Goal: Task Accomplishment & Management: Manage account settings

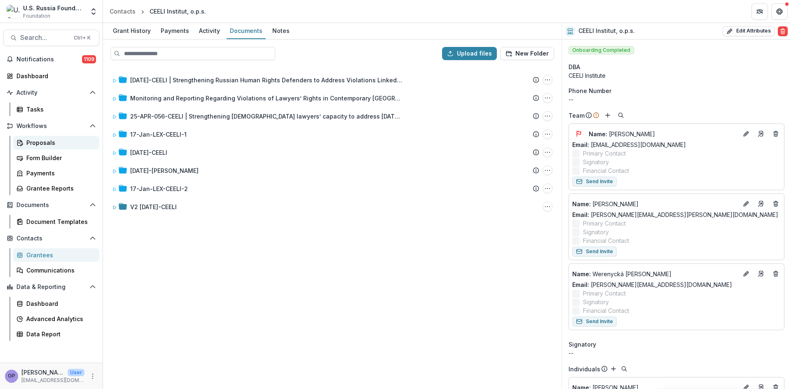
click at [44, 143] on div "Proposals" at bounding box center [59, 142] width 66 height 9
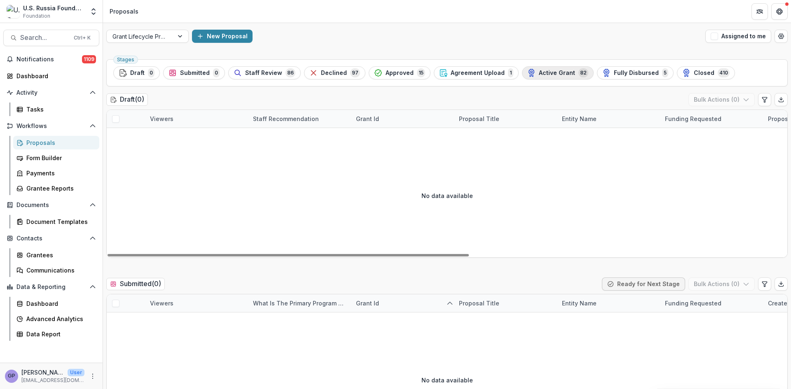
click at [539, 73] on span "Active Grant" at bounding box center [557, 73] width 36 height 7
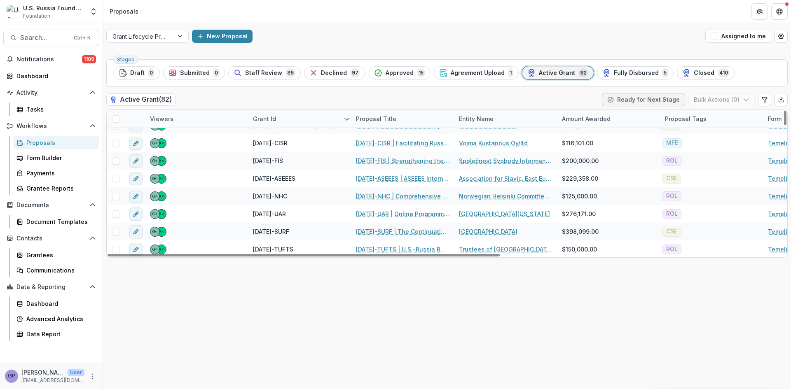
scroll to position [1323, 0]
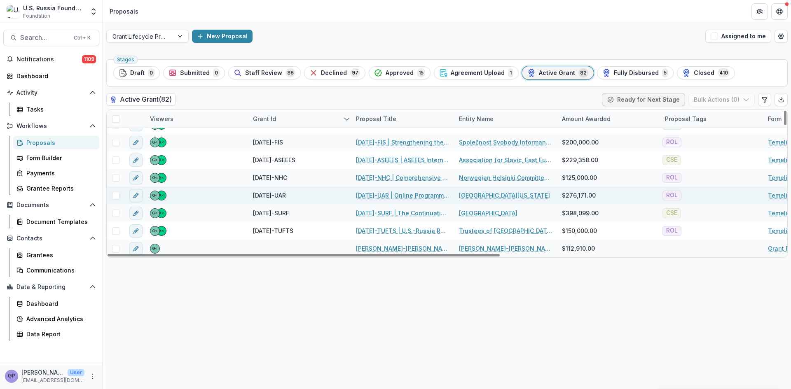
click at [392, 193] on link "21-AUG-10-UAR | Online Programming for Rule of Law and Citizen Involvement in R…" at bounding box center [402, 195] width 93 height 9
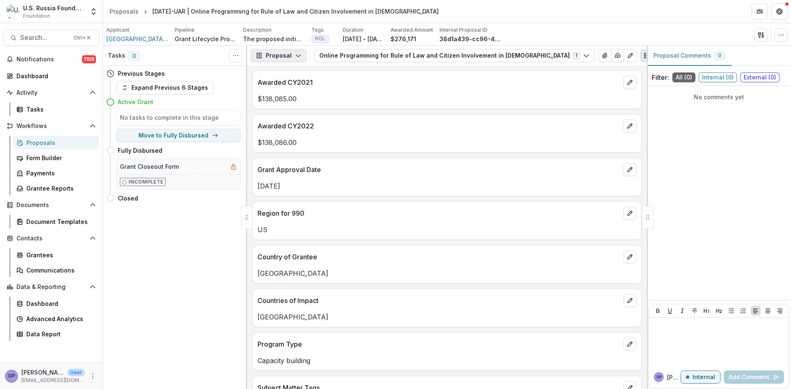
click at [295, 54] on icon "button" at bounding box center [298, 55] width 7 height 7
click at [288, 101] on div "Reports" at bounding box center [304, 101] width 75 height 9
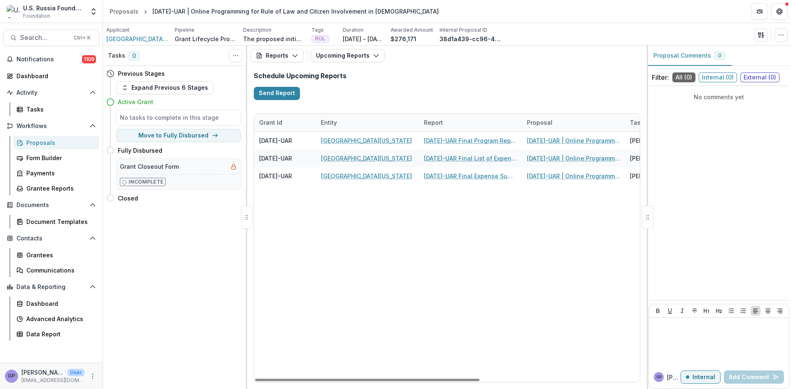
drag, startPoint x: 370, startPoint y: 379, endPoint x: 295, endPoint y: 376, distance: 74.6
click at [296, 379] on div at bounding box center [367, 380] width 225 height 2
click at [39, 141] on div "Proposals" at bounding box center [59, 142] width 66 height 9
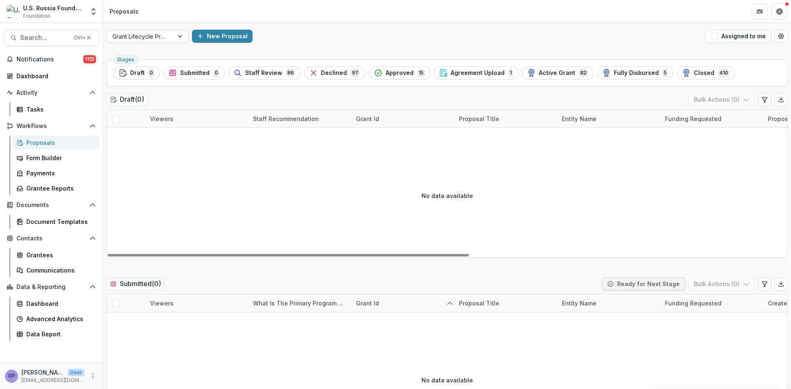
click at [48, 141] on div "Proposals" at bounding box center [59, 142] width 66 height 9
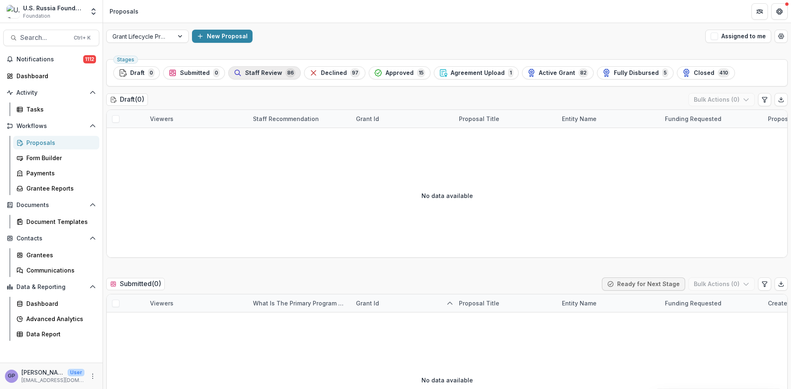
click at [262, 72] on span "Staff Review" at bounding box center [263, 73] width 37 height 7
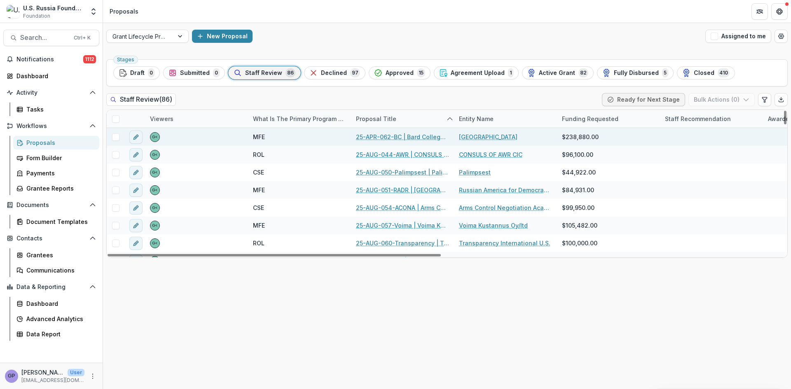
click at [396, 135] on link "25-APR-062-BC | Bard College - 2025 - Grant Proposal Application (August 2025)" at bounding box center [402, 137] width 93 height 9
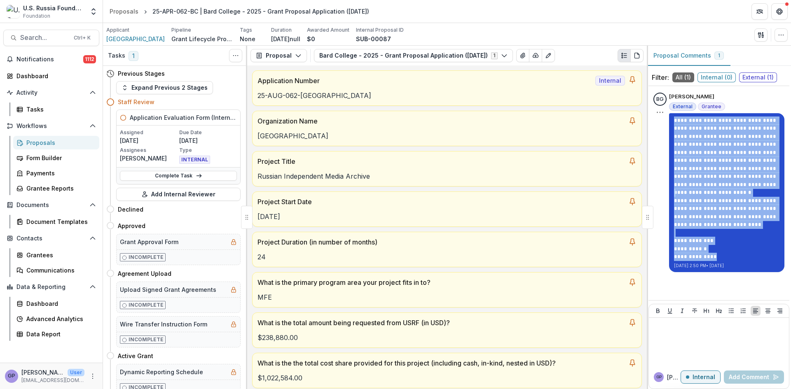
drag, startPoint x: 674, startPoint y: 119, endPoint x: 721, endPoint y: 258, distance: 147.1
click at [721, 259] on div "**********" at bounding box center [726, 189] width 105 height 145
copy div "**********"
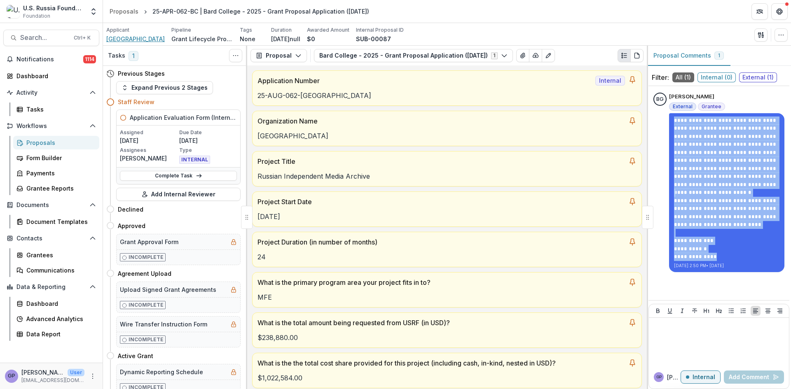
click at [127, 36] on span "Bard College" at bounding box center [135, 39] width 59 height 9
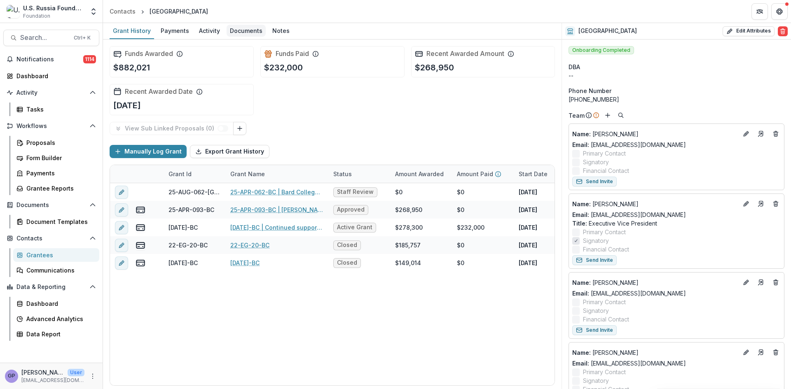
click at [248, 33] on div "Documents" at bounding box center [246, 31] width 39 height 12
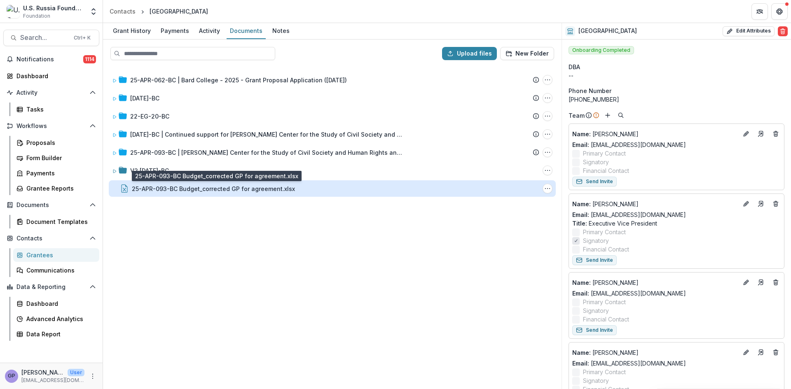
click at [257, 190] on div "25-APR-093-BC Budget_corrected GP for agreement.xlsx" at bounding box center [213, 189] width 163 height 9
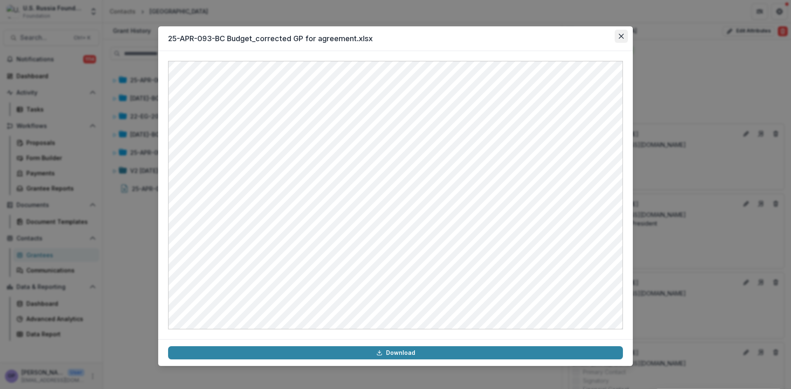
click at [621, 35] on icon "Close" at bounding box center [621, 36] width 5 height 5
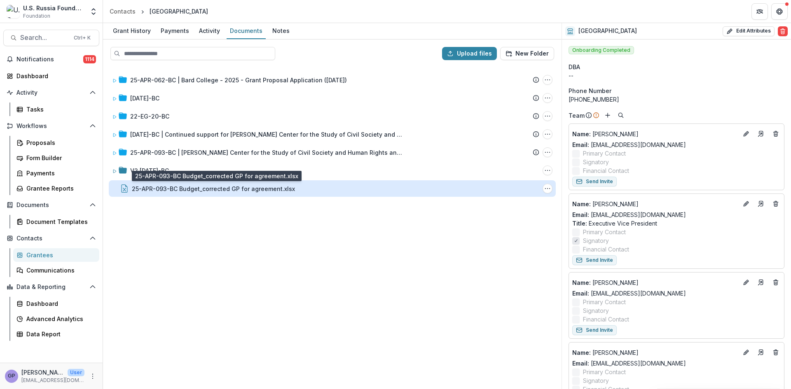
click at [218, 189] on div "25-APR-093-BC Budget_corrected GP for agreement.xlsx" at bounding box center [213, 189] width 163 height 9
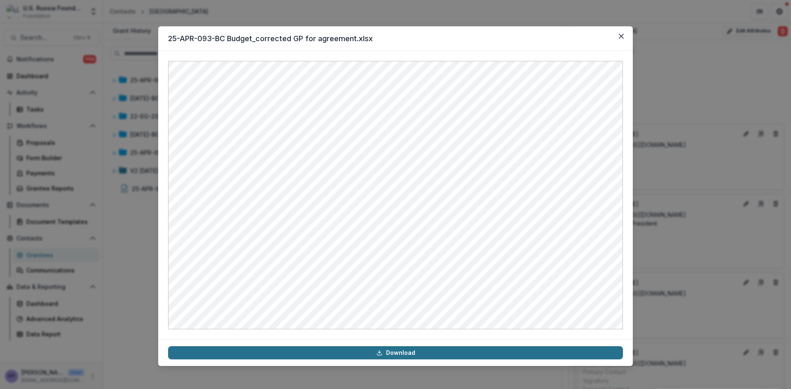
click at [394, 354] on link "Download" at bounding box center [395, 353] width 455 height 13
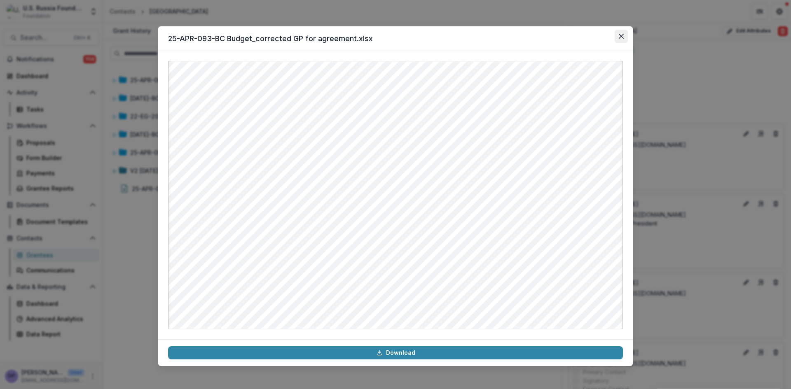
click at [620, 34] on icon "Close" at bounding box center [621, 36] width 5 height 5
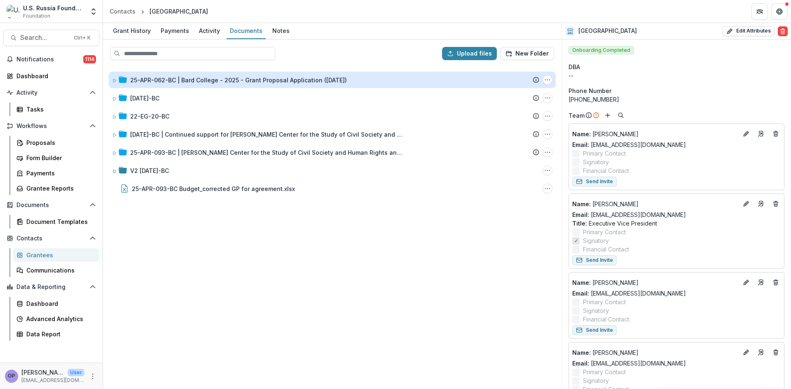
click at [225, 77] on div "25-APR-062-BC | Bard College - 2025 - Grant Proposal Application (August 2025)" at bounding box center [238, 80] width 217 height 9
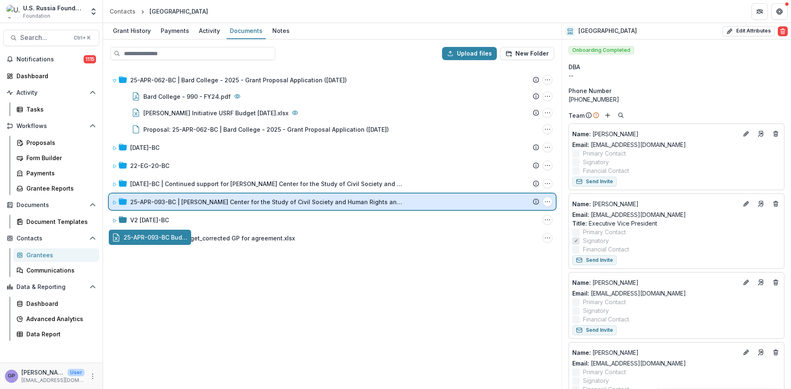
drag, startPoint x: 166, startPoint y: 237, endPoint x: 197, endPoint y: 203, distance: 46.1
click at [197, 203] on div "Upload files New Folder 25-APR-062-BC | Bard College - 2025 - Grant Proposal Ap…" at bounding box center [332, 215] width 459 height 350
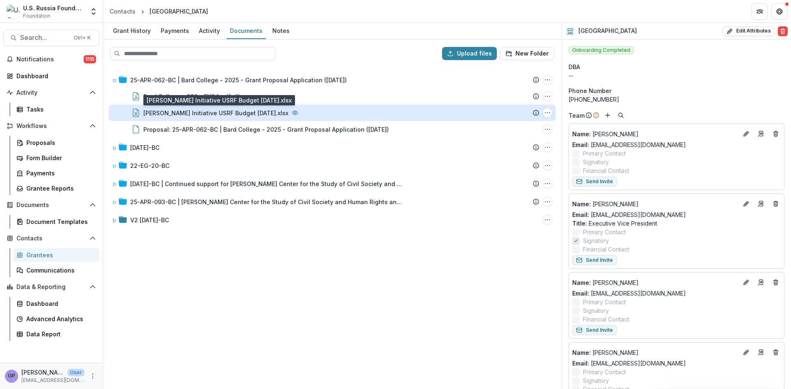
click at [244, 110] on div "Bard RIMA Initiative USRF Budget 8.1.25.xlsx" at bounding box center [215, 113] width 145 height 9
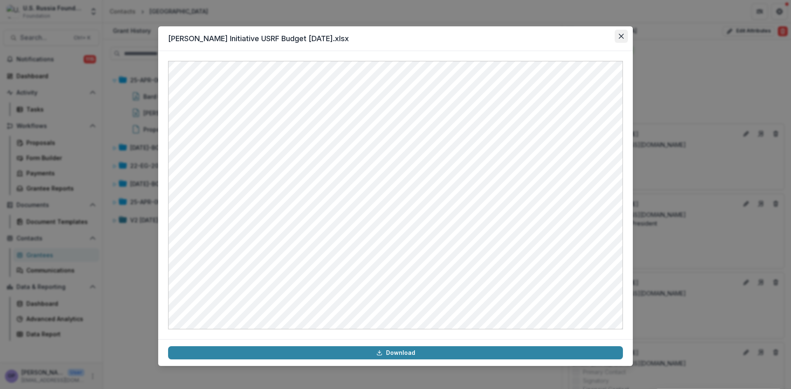
click at [617, 34] on button "Close" at bounding box center [621, 36] width 13 height 13
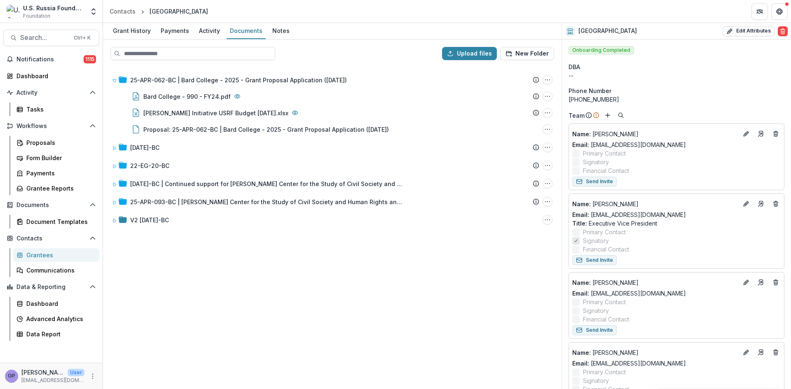
click at [392, 322] on div "25-APR-062-BC | Bard College - 2025 - Grant Proposal Application (August 2025) …" at bounding box center [332, 228] width 457 height 322
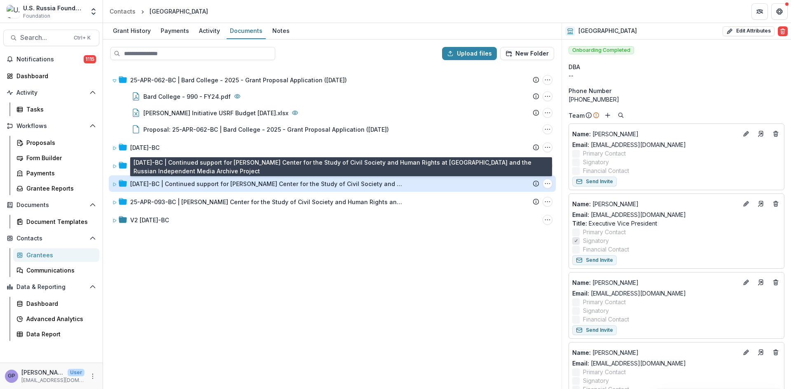
click at [209, 182] on div "23-APR-09-BC | Continued support for Gagarin Center for the Study of Civil Soci…" at bounding box center [266, 184] width 272 height 9
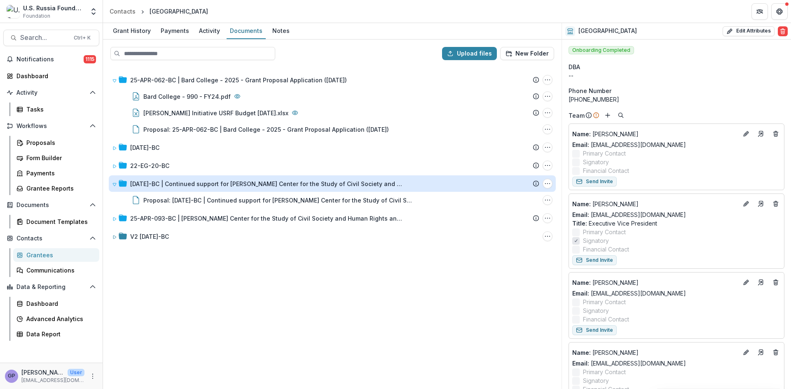
click at [213, 181] on div "23-APR-09-BC | Continued support for Gagarin Center for the Study of Civil Soci…" at bounding box center [266, 184] width 272 height 9
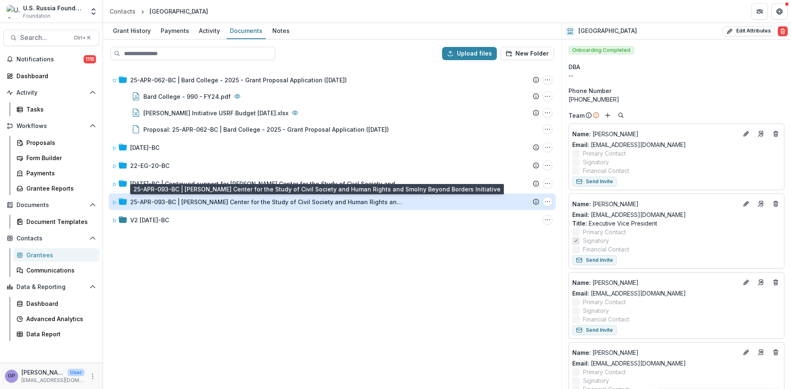
click at [207, 199] on div "25-APR-093-BC | Gagarin Center for the Study of Civil Society and Human Rights …" at bounding box center [266, 202] width 272 height 9
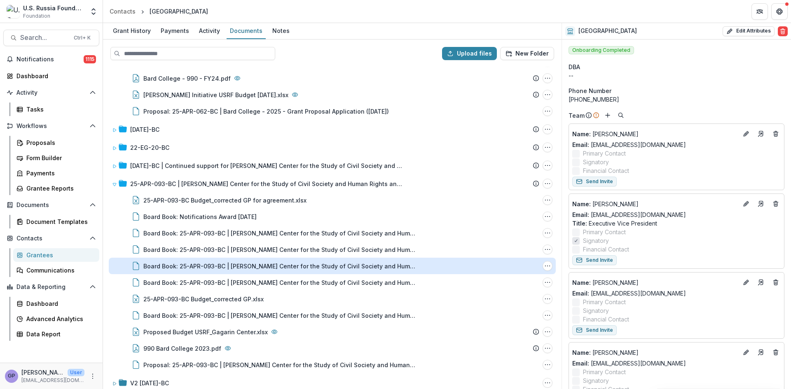
scroll to position [26, 0]
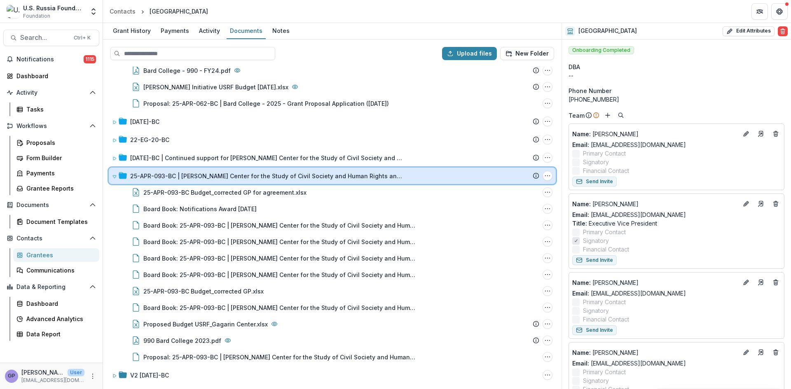
click at [115, 176] on icon at bounding box center [114, 177] width 3 height 3
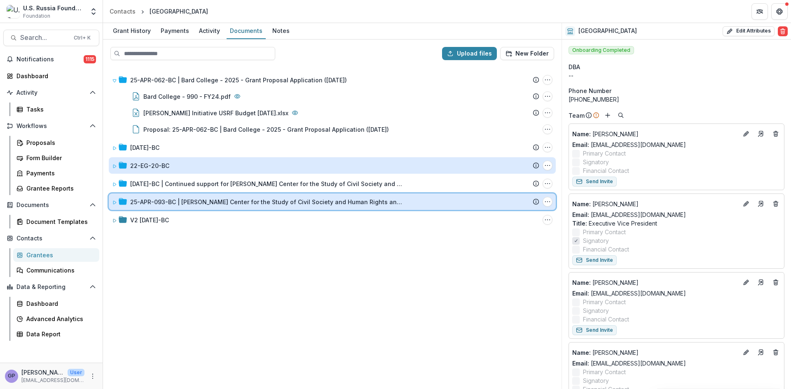
scroll to position [0, 0]
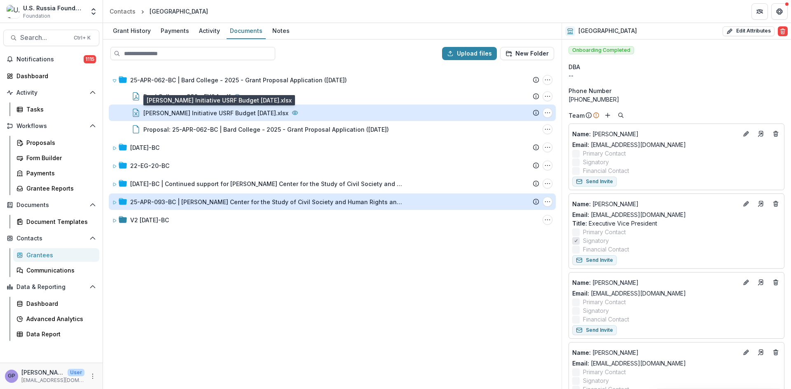
click at [232, 111] on div "Bard RIMA Initiative USRF Budget 8.1.25.xlsx" at bounding box center [215, 113] width 145 height 9
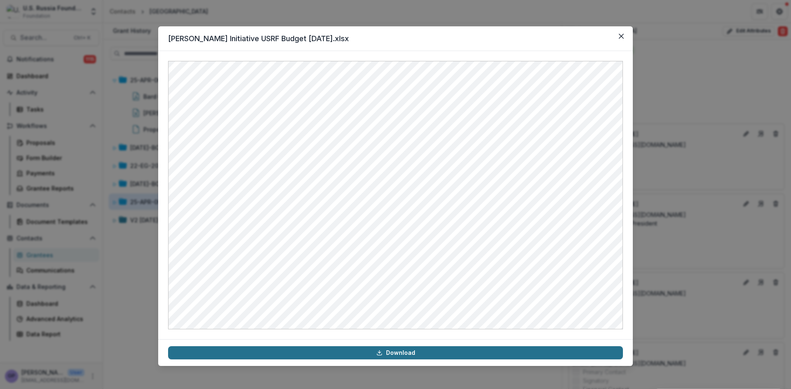
click at [413, 353] on link "Download" at bounding box center [395, 353] width 455 height 13
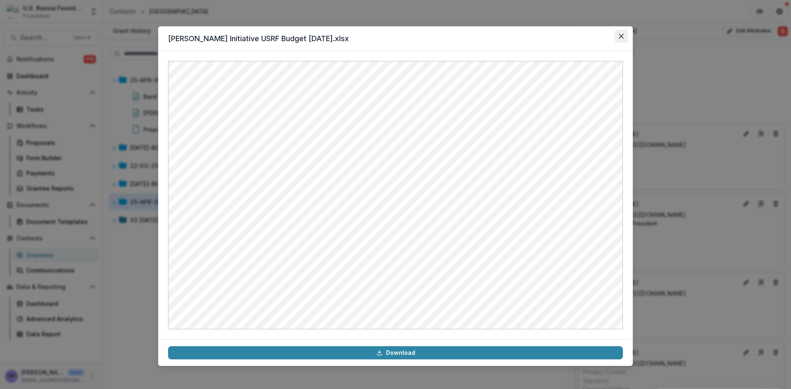
click at [623, 34] on icon "Close" at bounding box center [621, 36] width 5 height 5
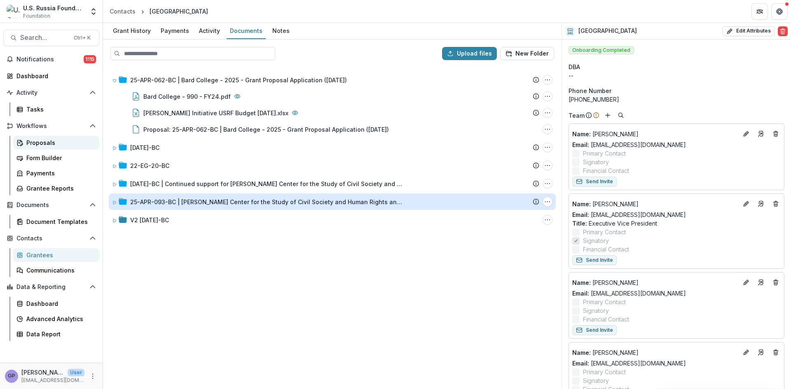
click at [37, 139] on div "Proposals" at bounding box center [59, 142] width 66 height 9
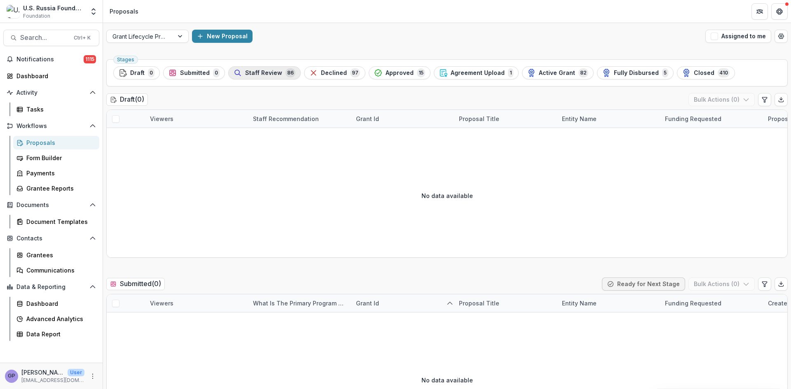
click at [254, 71] on span "Staff Review" at bounding box center [263, 73] width 37 height 7
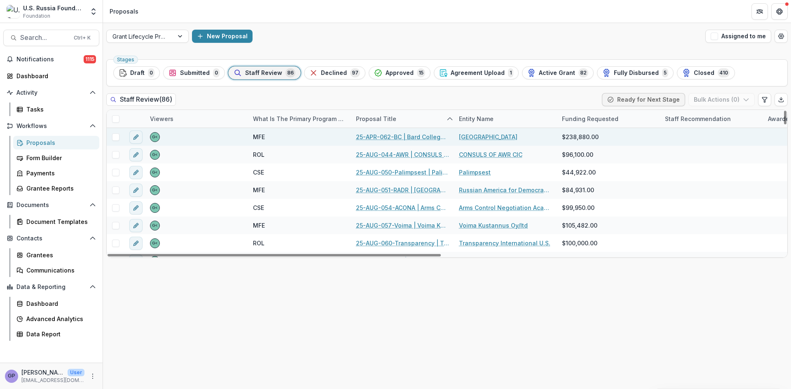
click at [390, 134] on link "25-APR-062-BC | Bard College - 2025 - Grant Proposal Application (August 2025)" at bounding box center [402, 137] width 93 height 9
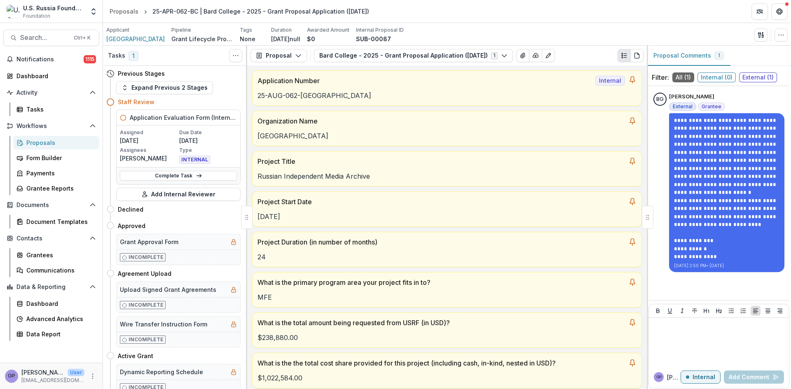
click at [32, 140] on div "Proposals" at bounding box center [59, 142] width 66 height 9
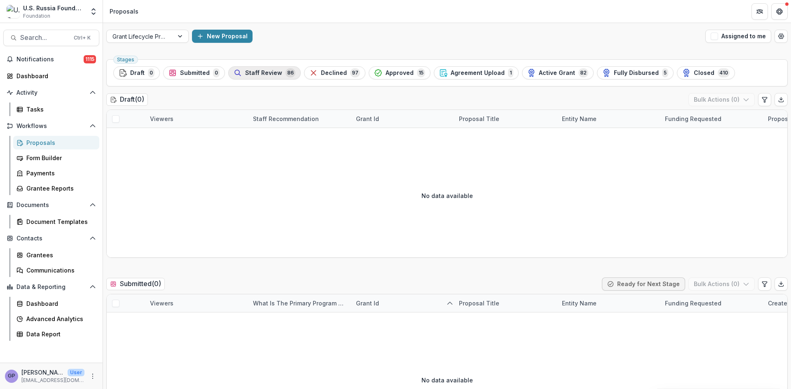
click at [272, 68] on div "Staff Review 86" at bounding box center [265, 72] width 62 height 9
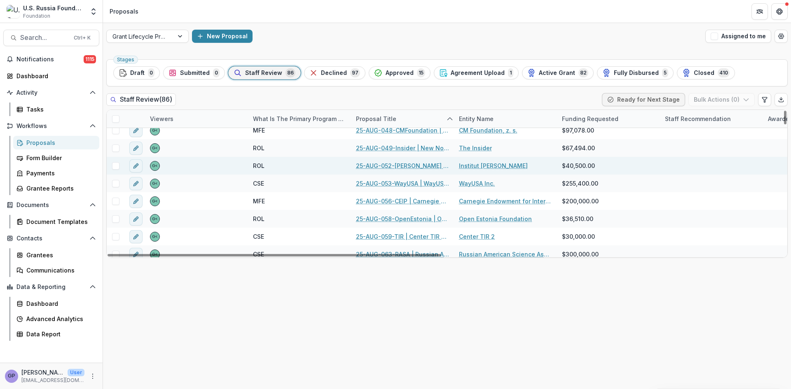
scroll to position [1106, 0]
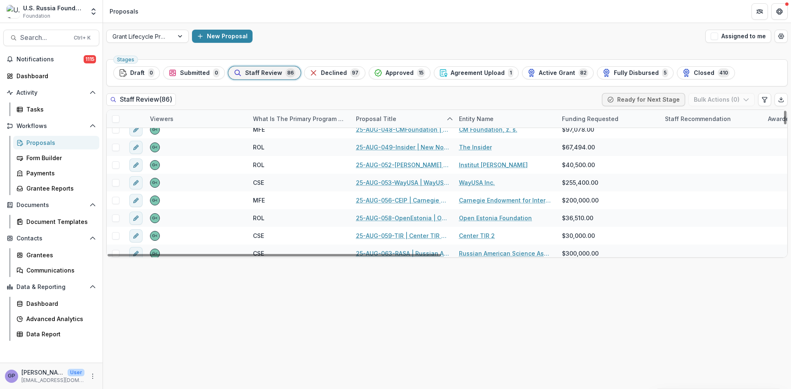
click at [392, 115] on div "Proposal Title" at bounding box center [376, 119] width 50 height 9
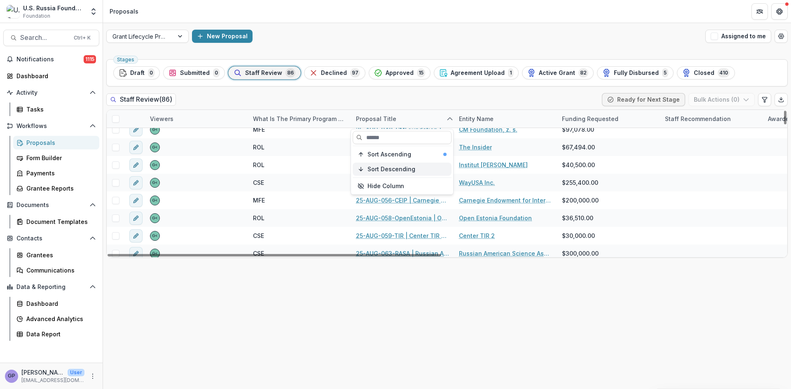
click at [378, 163] on button "Sort Descending" at bounding box center [402, 169] width 99 height 13
drag, startPoint x: 684, startPoint y: 323, endPoint x: 611, endPoint y: 301, distance: 76.0
click at [682, 322] on div "Stages Draft 0 Submitted 0 Staff Review 86 Declined 97 Approved 15 Agreement Up…" at bounding box center [447, 222] width 688 height 333
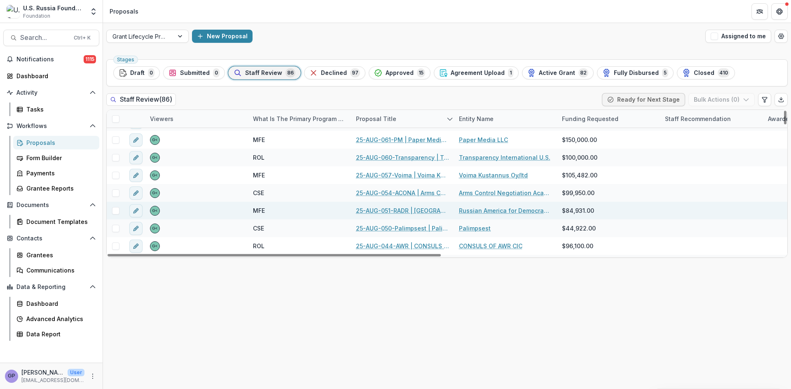
scroll to position [1394, 0]
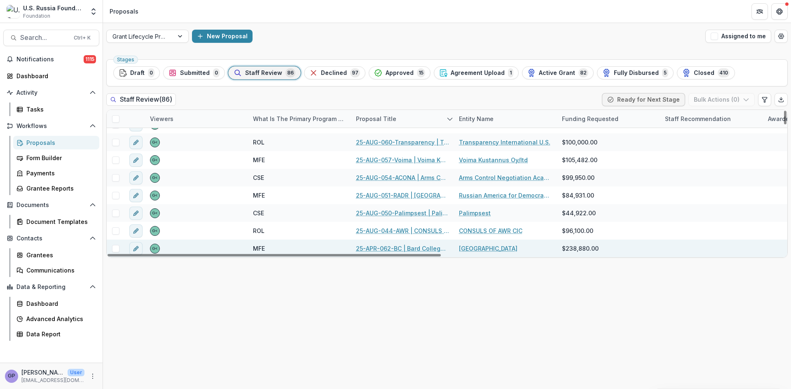
click at [391, 247] on link "25-APR-062-BC | Bard College - 2025 - Grant Proposal Application (August 2025)" at bounding box center [402, 248] width 93 height 9
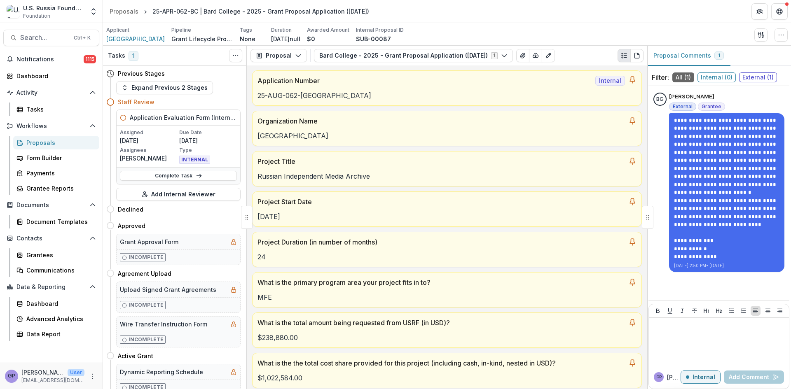
click at [28, 142] on div "Proposals" at bounding box center [59, 142] width 66 height 9
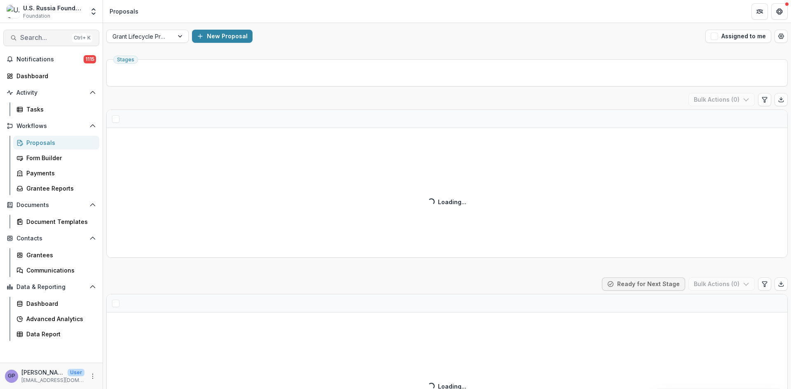
click at [24, 37] on span "Search..." at bounding box center [44, 38] width 49 height 8
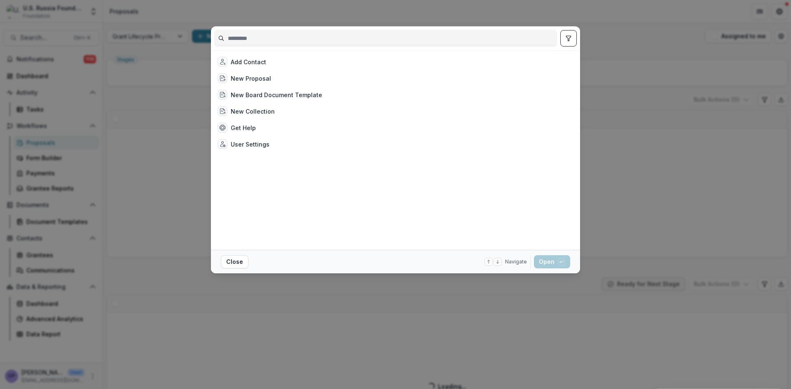
click at [233, 38] on input at bounding box center [386, 38] width 342 height 13
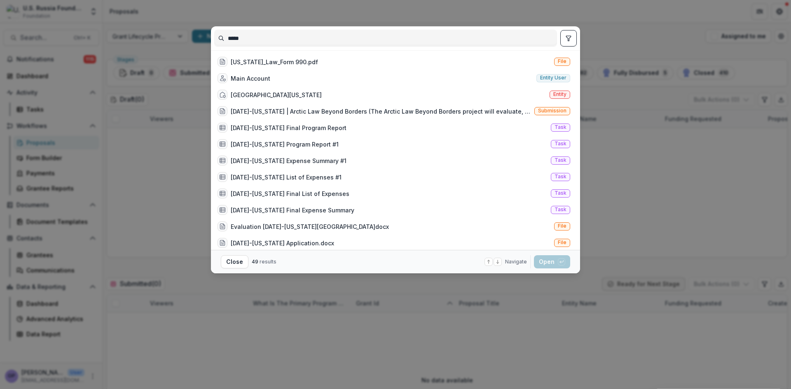
click at [238, 37] on input "*****" at bounding box center [386, 38] width 342 height 13
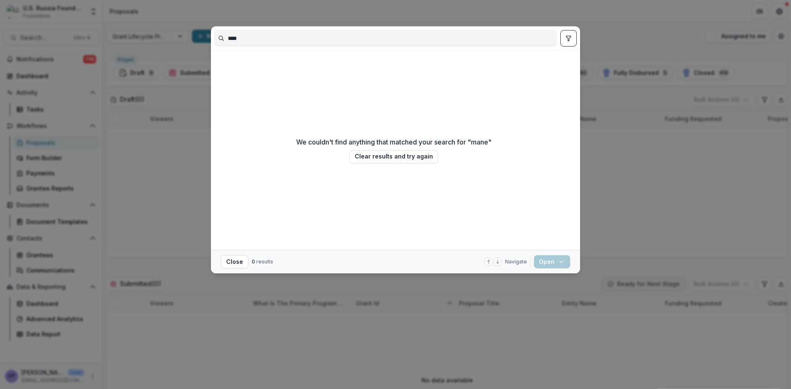
click at [247, 38] on input "****" at bounding box center [386, 38] width 342 height 13
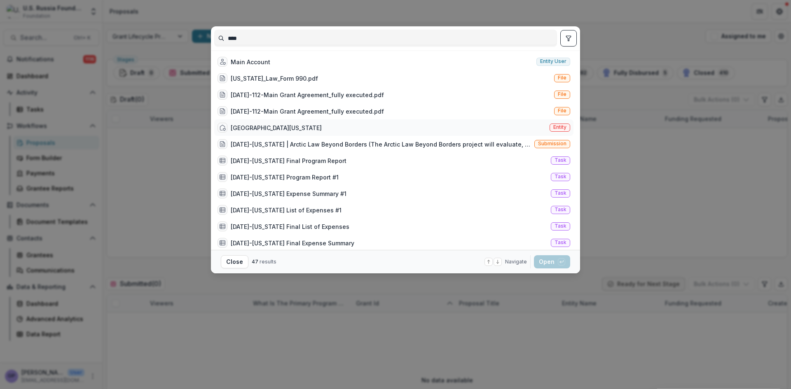
type input "****"
click at [265, 127] on div "University of Maine School of Law" at bounding box center [276, 128] width 91 height 9
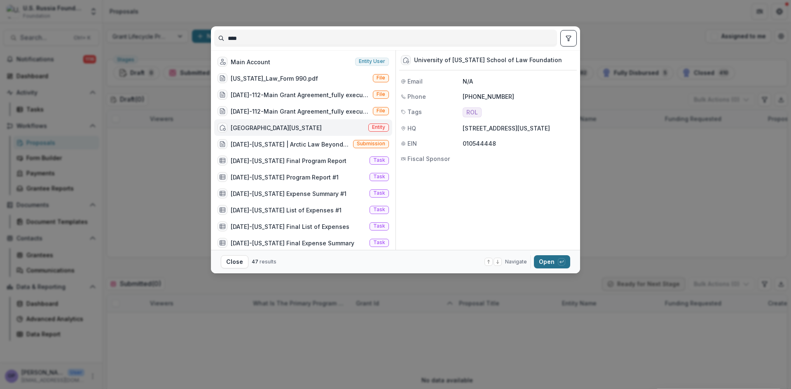
click at [546, 261] on button "Open with enter key" at bounding box center [552, 261] width 36 height 13
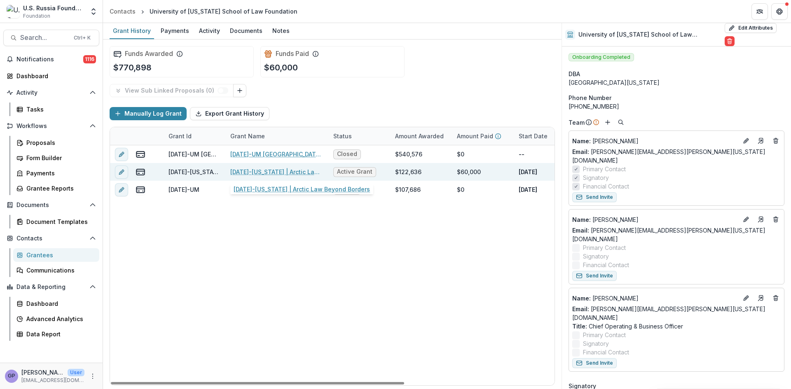
click at [255, 173] on link "[DATE]-[US_STATE] | Arctic Law Beyond Borders" at bounding box center [276, 172] width 93 height 9
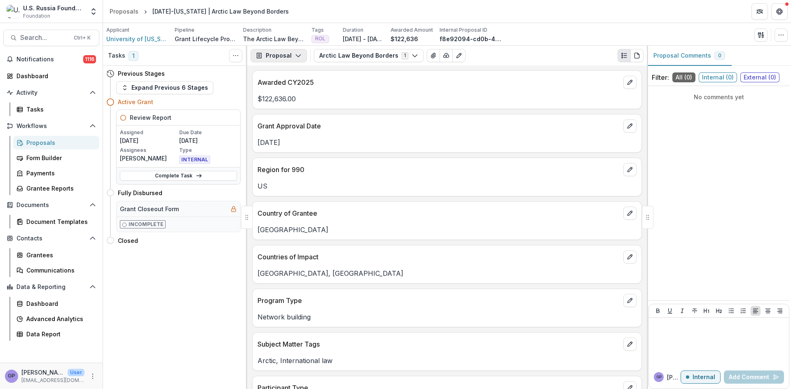
click at [295, 52] on button "Proposal" at bounding box center [279, 55] width 56 height 13
click at [291, 99] on div "Reports" at bounding box center [304, 101] width 75 height 9
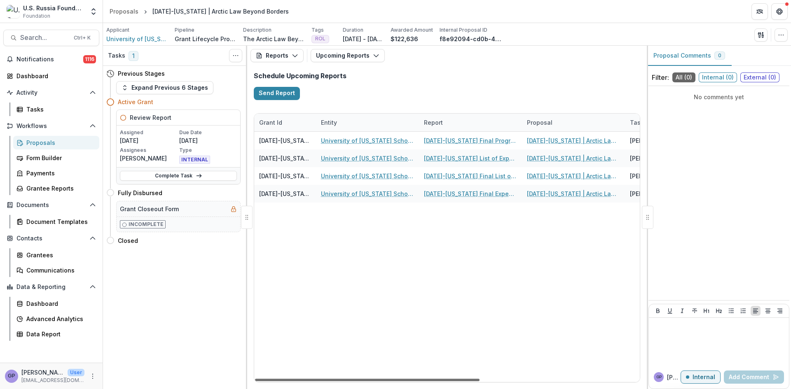
drag, startPoint x: 342, startPoint y: 379, endPoint x: 322, endPoint y: 384, distance: 19.9
click at [322, 382] on div at bounding box center [367, 380] width 225 height 2
click at [373, 55] on icon "button" at bounding box center [376, 55] width 7 height 7
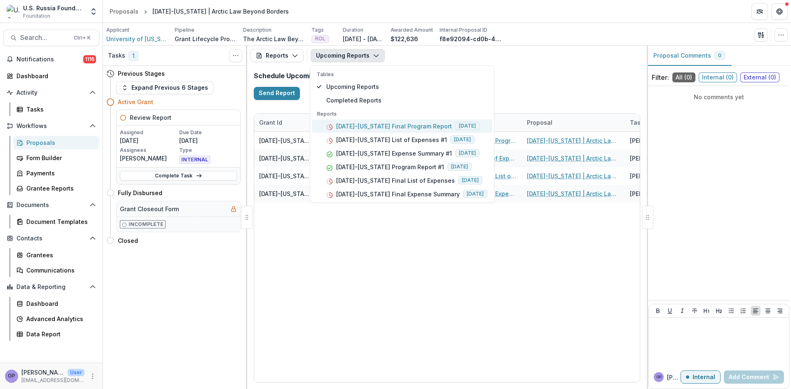
click at [418, 124] on p "[DATE]-[US_STATE] Final Program Report" at bounding box center [394, 126] width 116 height 9
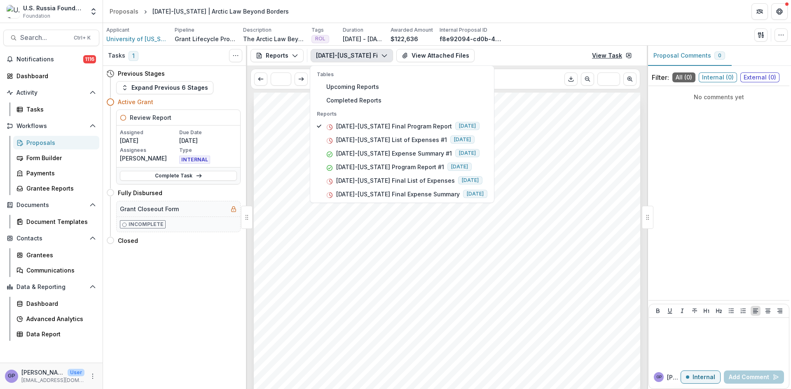
click at [611, 54] on link "View Task" at bounding box center [612, 55] width 50 height 13
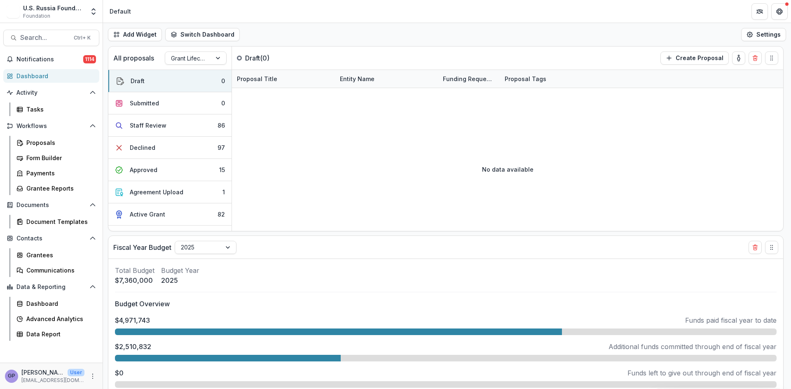
select select "******"
click at [35, 140] on div "Proposals" at bounding box center [59, 142] width 66 height 9
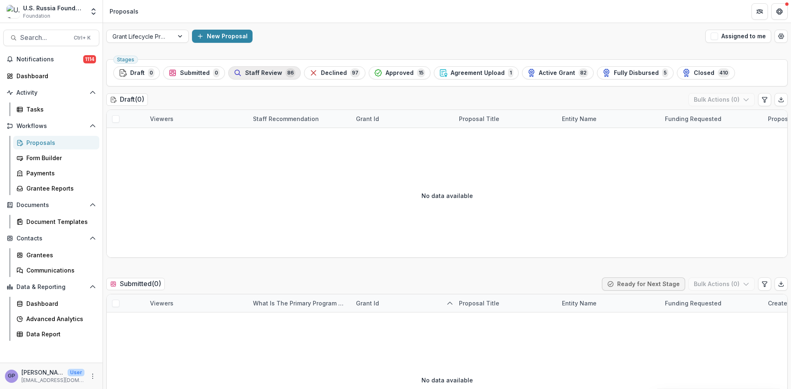
click at [262, 71] on span "Staff Review" at bounding box center [263, 73] width 37 height 7
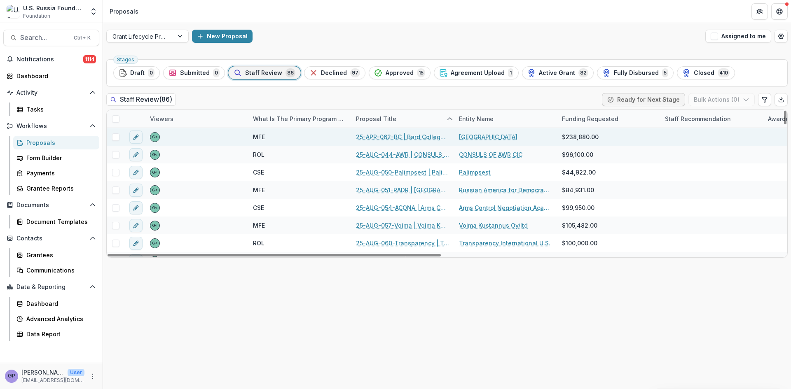
click at [393, 137] on link "25-APR-062-BC | Bard College - 2025 - Grant Proposal Application (August 2025)" at bounding box center [402, 137] width 93 height 9
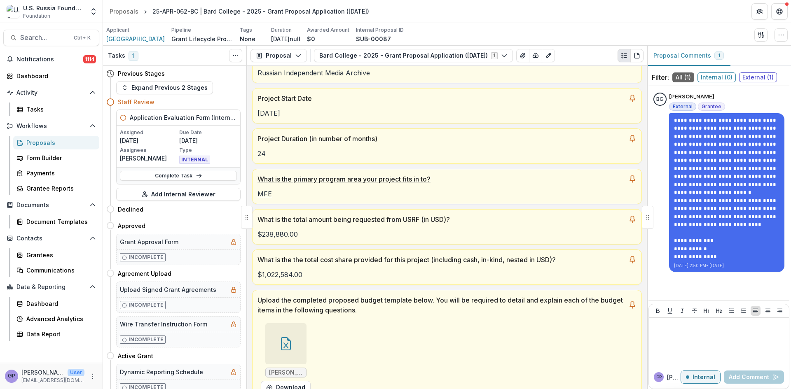
scroll to position [110, 0]
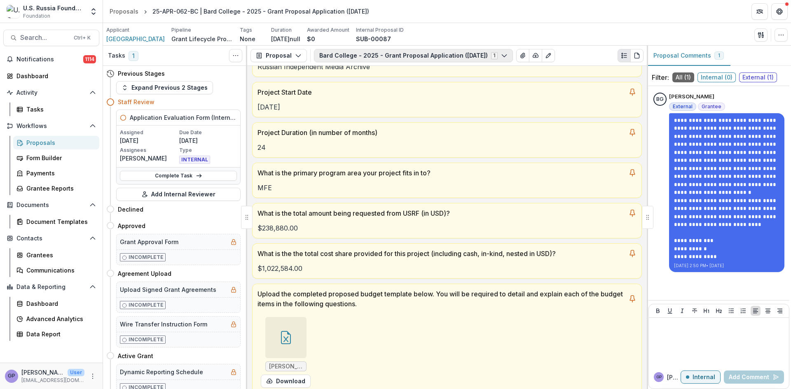
click at [508, 55] on icon "button" at bounding box center [504, 55] width 7 height 7
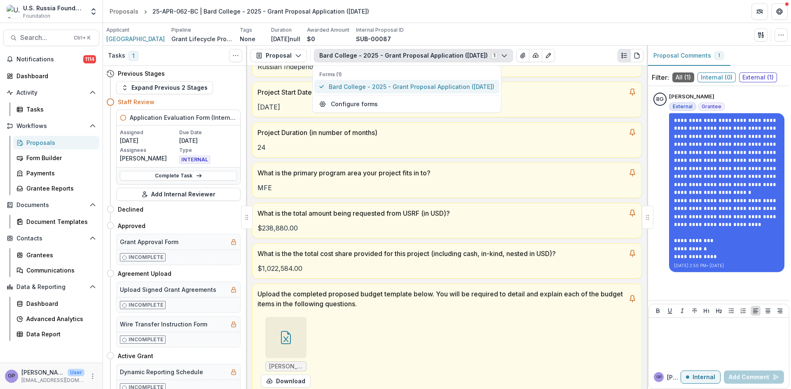
click at [457, 86] on span "Bard College - 2025 - Grant Proposal Application (August 2025)" at bounding box center [412, 86] width 166 height 9
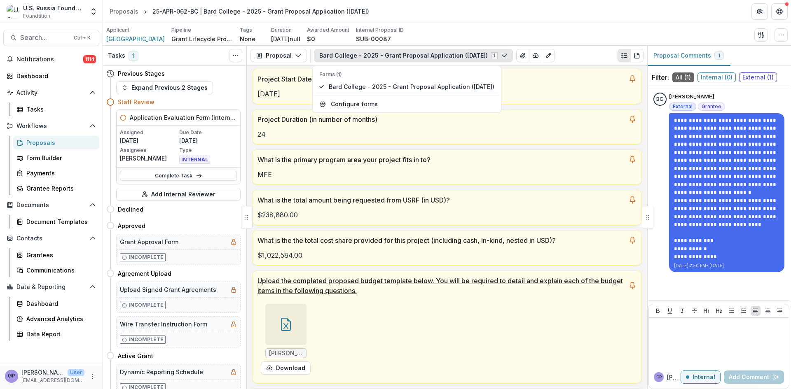
scroll to position [178, 0]
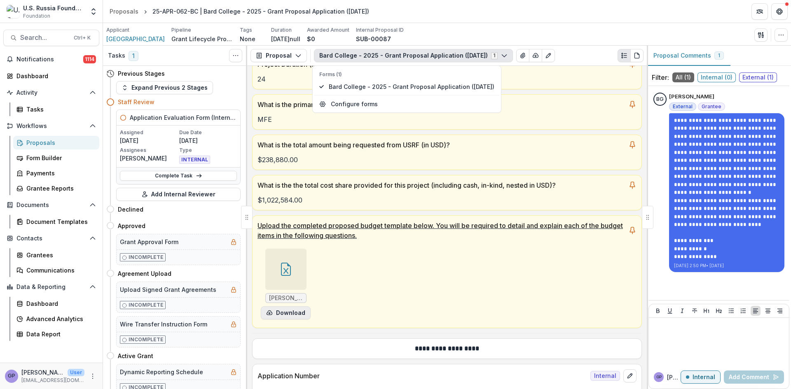
click at [295, 314] on button "Download" at bounding box center [286, 313] width 50 height 13
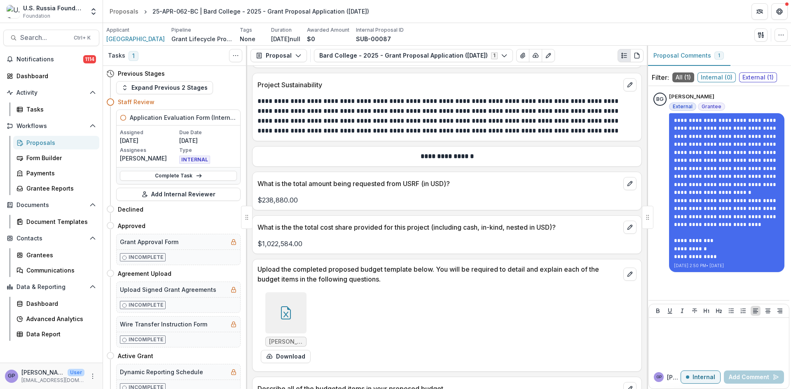
scroll to position [4157, 0]
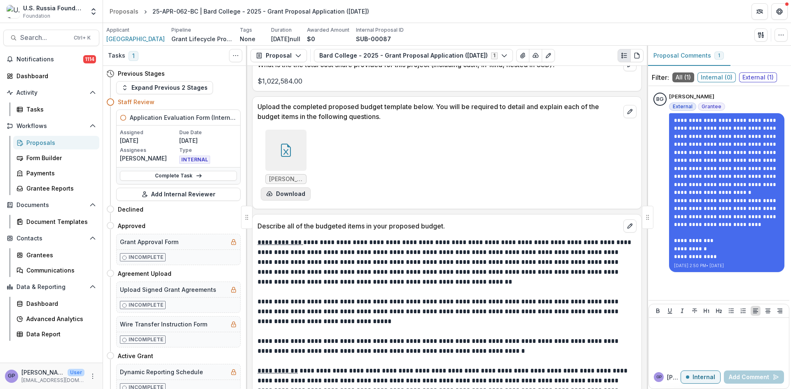
click at [292, 187] on button "Download" at bounding box center [286, 193] width 50 height 13
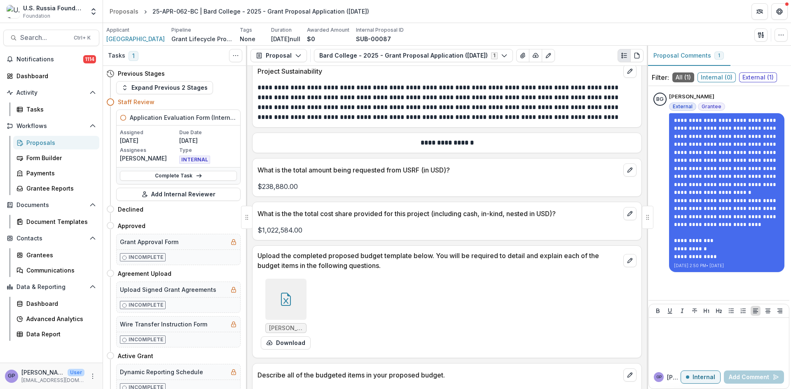
scroll to position [4006, 0]
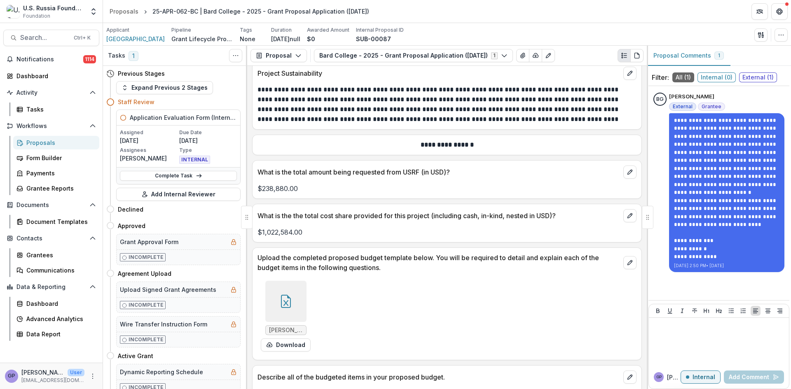
click at [31, 142] on div "Proposals" at bounding box center [59, 142] width 66 height 9
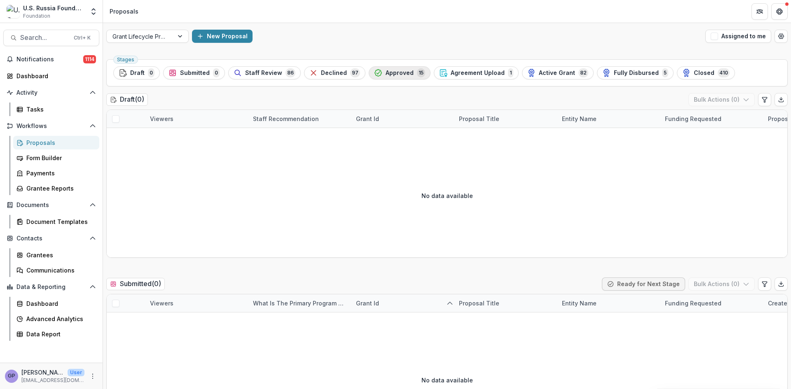
click at [392, 69] on div "Approved 15" at bounding box center [399, 72] width 51 height 9
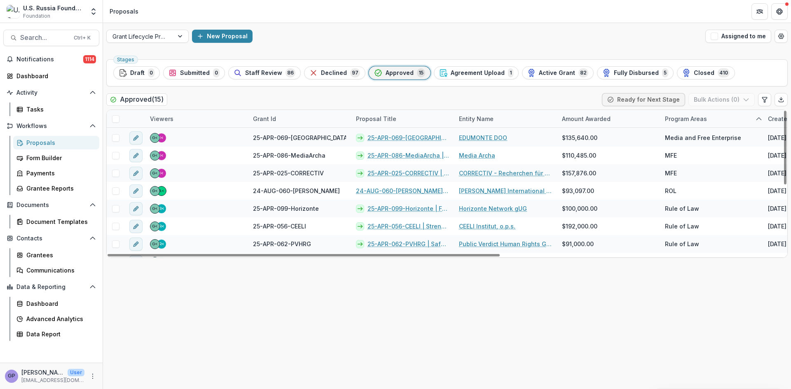
scroll to position [136, 0]
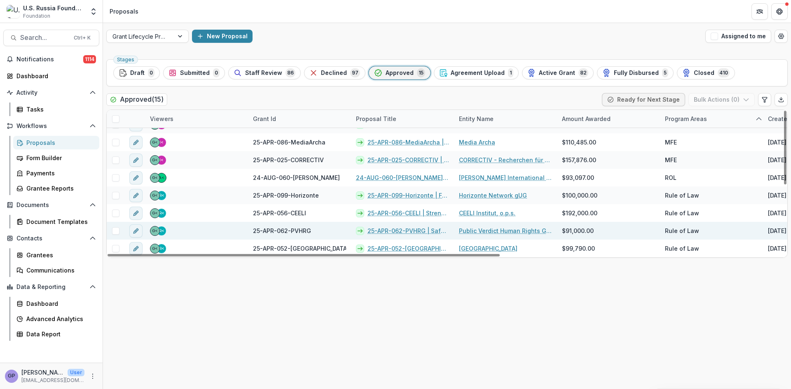
click at [397, 230] on link "25-APR-062-PVHRG | Safe Models of Civil Participation in the Protection of the …" at bounding box center [409, 231] width 82 height 9
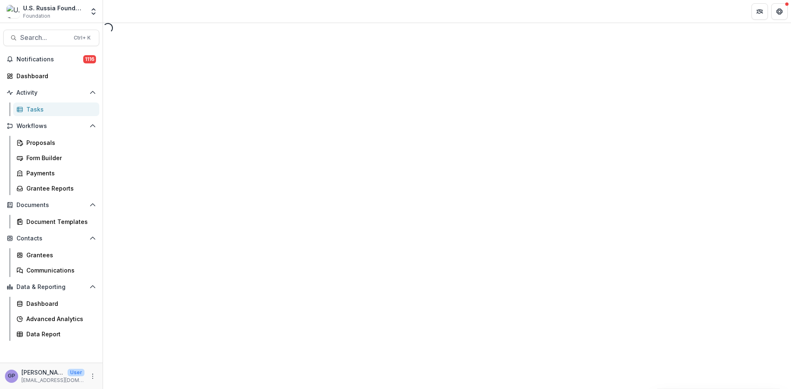
select select "********"
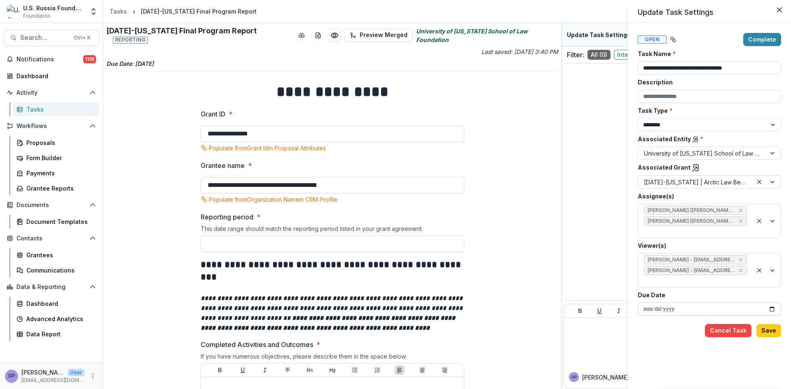
click at [773, 303] on input "**********" at bounding box center [709, 309] width 143 height 13
type input "**********"
click at [768, 324] on button "Save" at bounding box center [768, 330] width 25 height 13
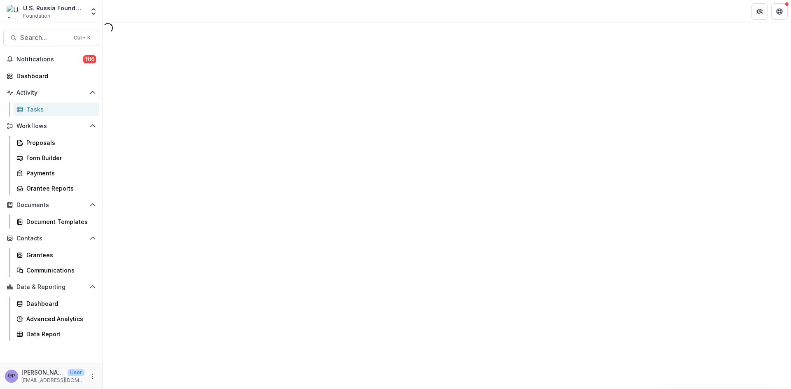
select select "********"
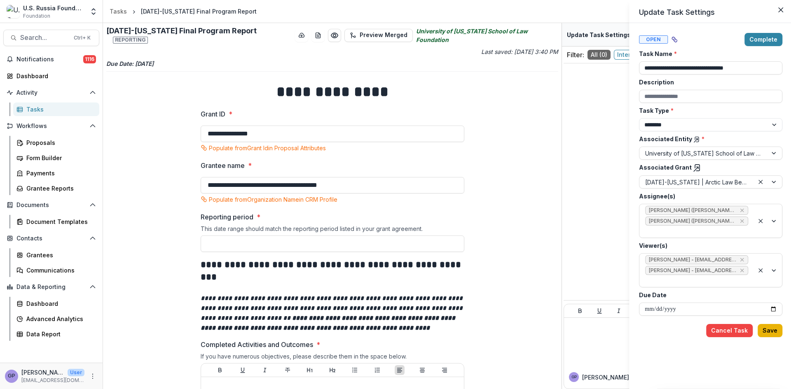
type input "**********"
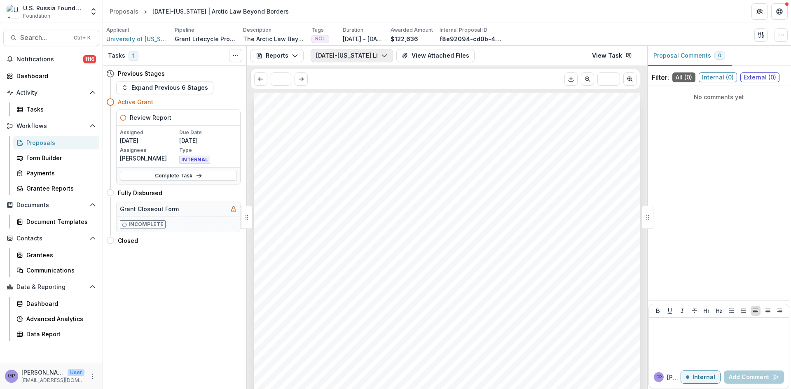
click at [387, 55] on button "24-AUG-112-Maine List of Expenses #1" at bounding box center [352, 55] width 82 height 13
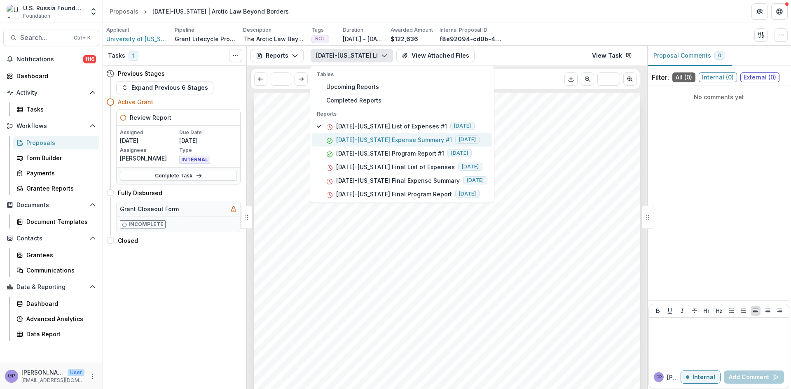
click at [406, 140] on p "[DATE]-[US_STATE] Expense Summary #1" at bounding box center [394, 140] width 116 height 9
click at [547, 211] on div "Submission Responses Financial Report Expense Summary Grant ID 24-AUG-112-Maine…" at bounding box center [447, 366] width 386 height 547
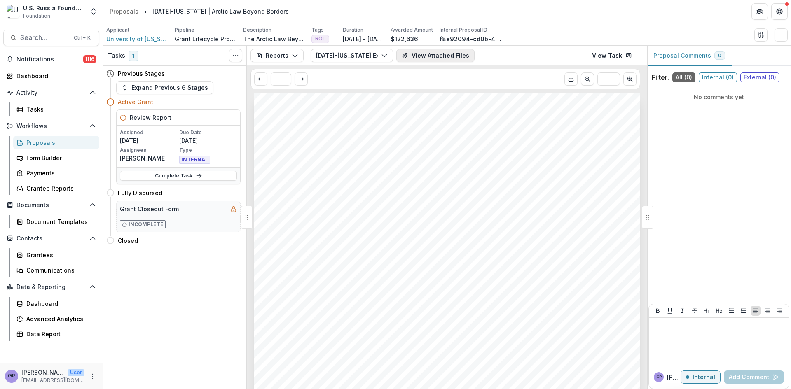
click at [425, 55] on button "View Attached Files" at bounding box center [435, 55] width 78 height 13
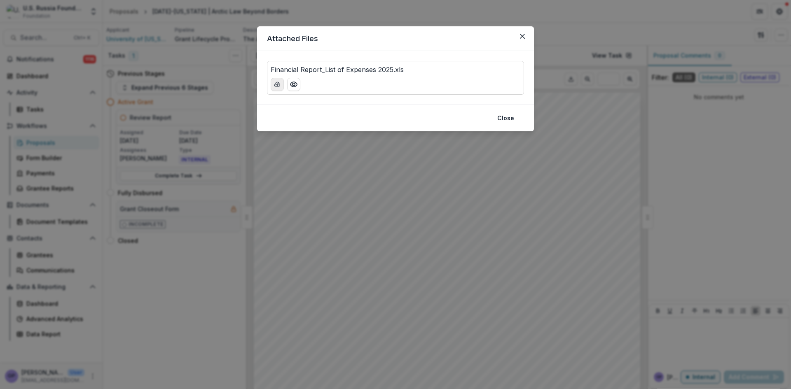
click at [276, 83] on icon "download-button" at bounding box center [277, 84] width 7 height 7
click at [525, 33] on button "Close" at bounding box center [522, 36] width 13 height 13
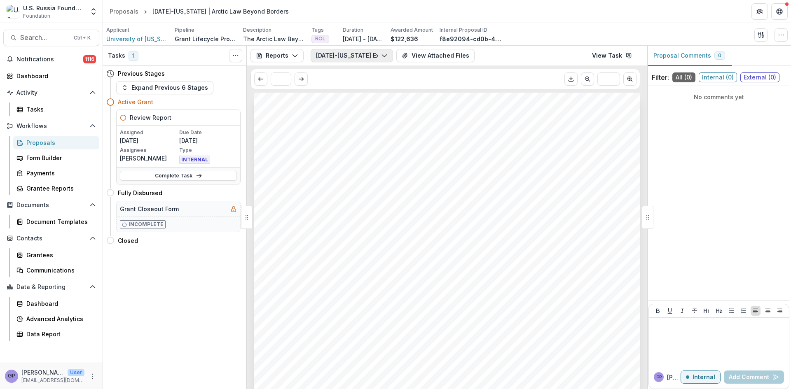
click at [382, 54] on icon "button" at bounding box center [384, 55] width 7 height 7
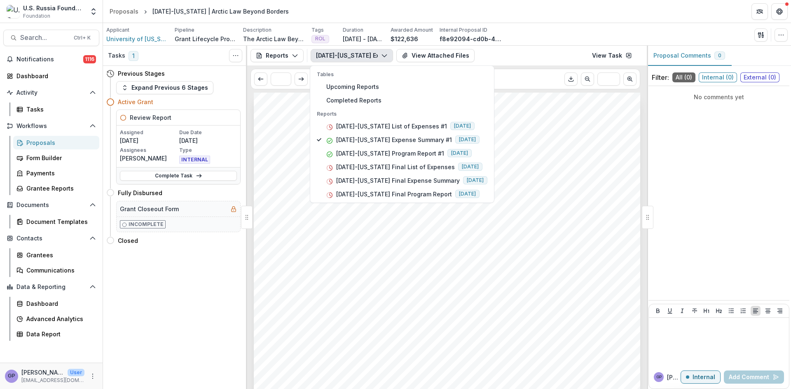
click at [535, 194] on div "Submission Responses Financial Report Expense Summary Grant ID 24-AUG-112-Maine…" at bounding box center [447, 366] width 386 height 547
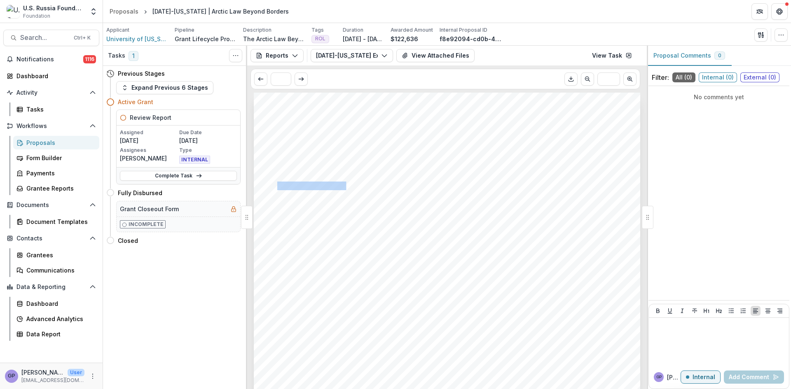
drag, startPoint x: 277, startPoint y: 185, endPoint x: 342, endPoint y: 185, distance: 64.7
click at [343, 184] on span "[DATE]-[US_STATE]" at bounding box center [312, 187] width 71 height 8
copy span "[DATE]-[US_STATE]"
click at [295, 53] on icon "button" at bounding box center [295, 55] width 7 height 7
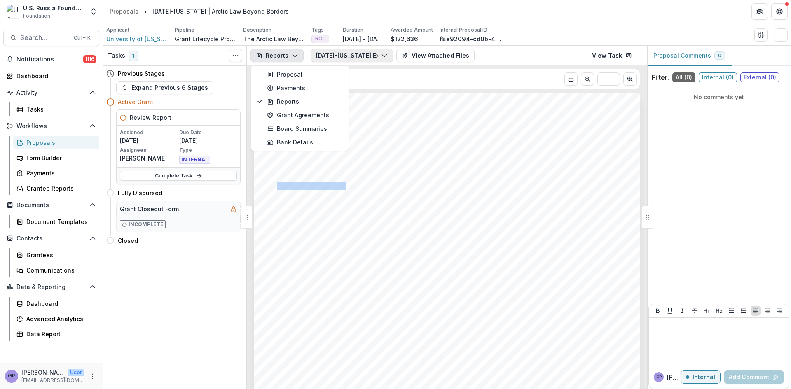
click at [381, 52] on button "[DATE]-[US_STATE] Expense Summary #1" at bounding box center [352, 55] width 82 height 13
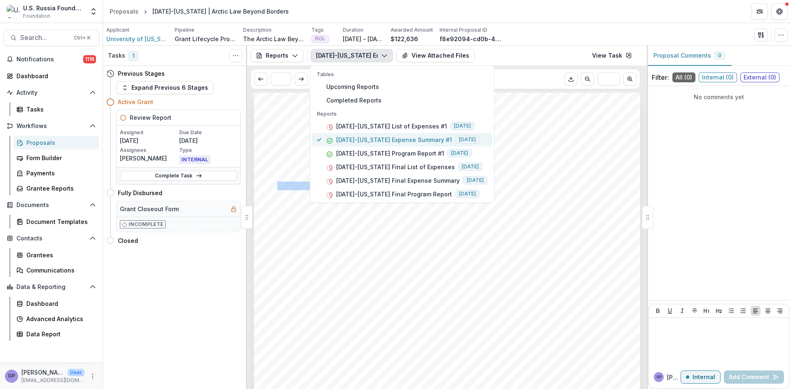
click at [360, 139] on p "[DATE]-[US_STATE] Expense Summary #1" at bounding box center [394, 140] width 116 height 9
click at [612, 52] on link "View Task" at bounding box center [612, 55] width 50 height 13
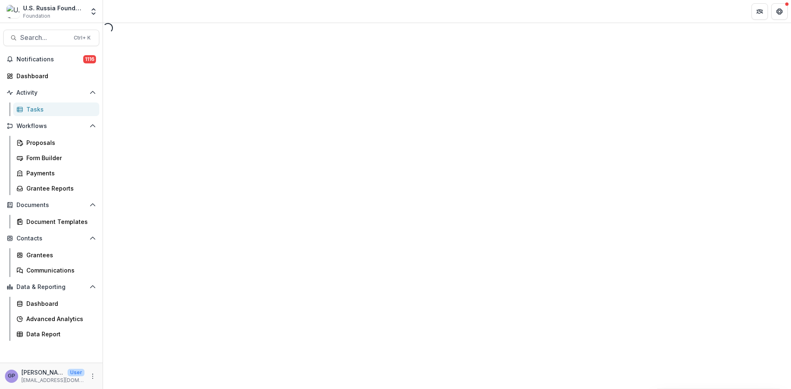
select select "********"
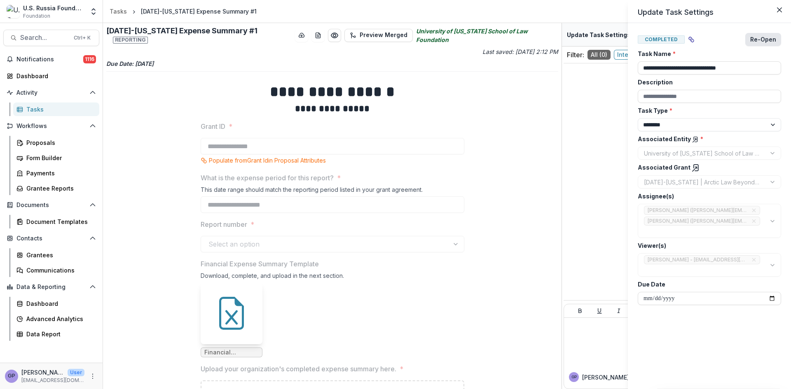
click at [771, 37] on button "Re-Open" at bounding box center [763, 39] width 36 height 13
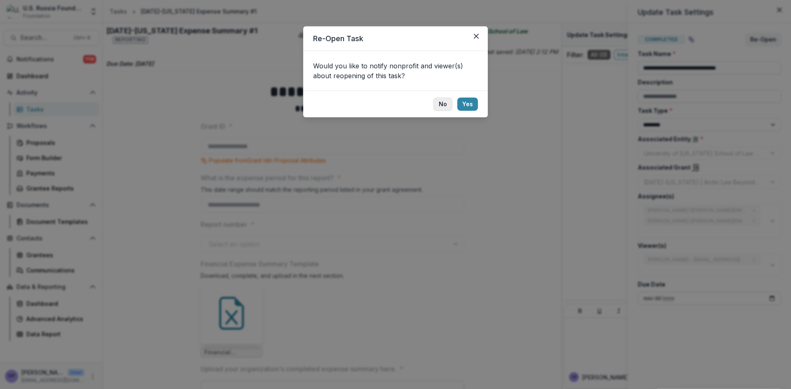
click at [444, 102] on button "No" at bounding box center [442, 104] width 19 height 13
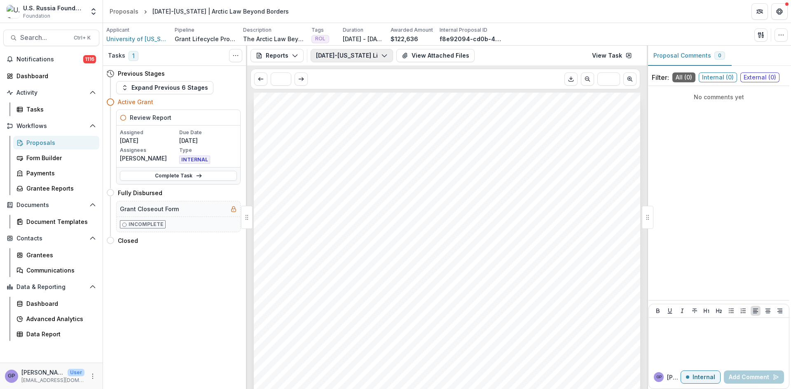
click at [382, 52] on icon "button" at bounding box center [384, 55] width 7 height 7
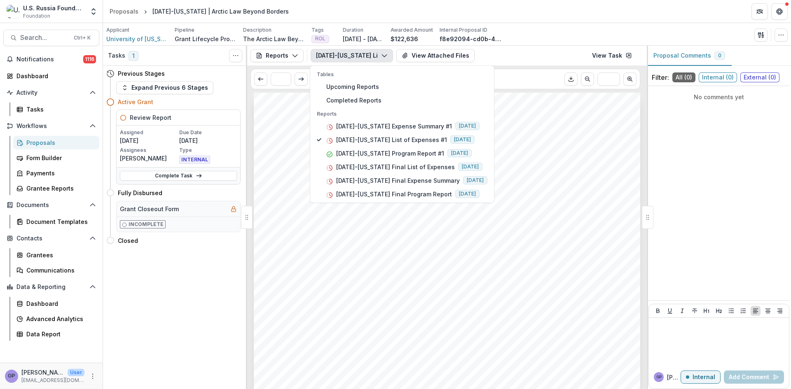
click at [401, 326] on div "Submission Responses Financial Report Detailed List of Expenses Grant ID [DATE]…" at bounding box center [447, 366] width 386 height 547
